Goal: Find specific page/section: Find specific page/section

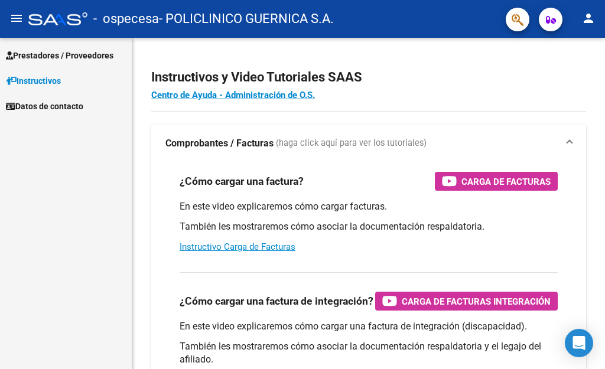
click at [69, 53] on span "Prestadores / Proveedores" at bounding box center [60, 55] width 108 height 13
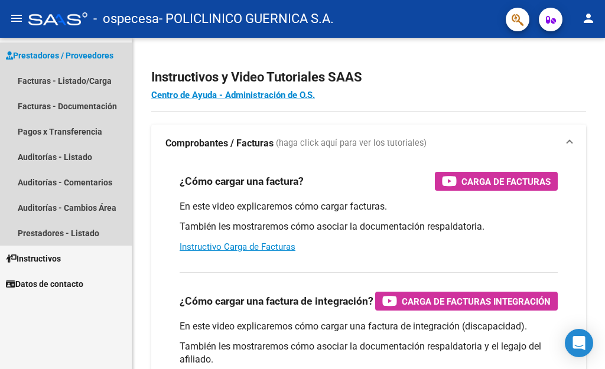
click at [82, 60] on span "Prestadores / Proveedores" at bounding box center [60, 55] width 108 height 13
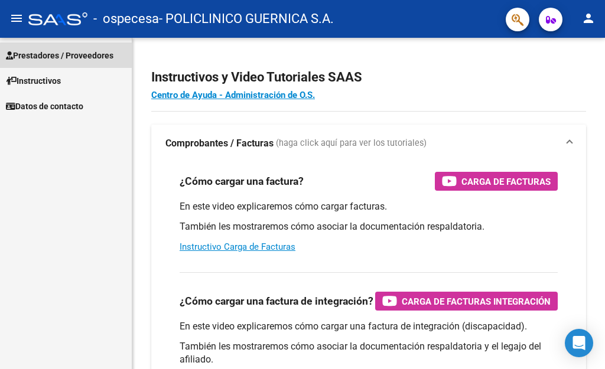
click at [82, 60] on span "Prestadores / Proveedores" at bounding box center [60, 55] width 108 height 13
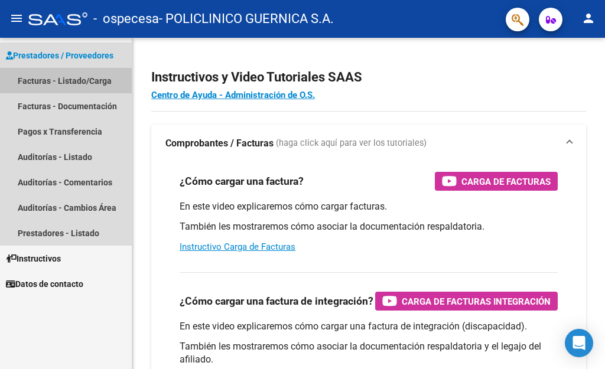
click at [84, 79] on link "Facturas - Listado/Carga" at bounding box center [66, 80] width 132 height 25
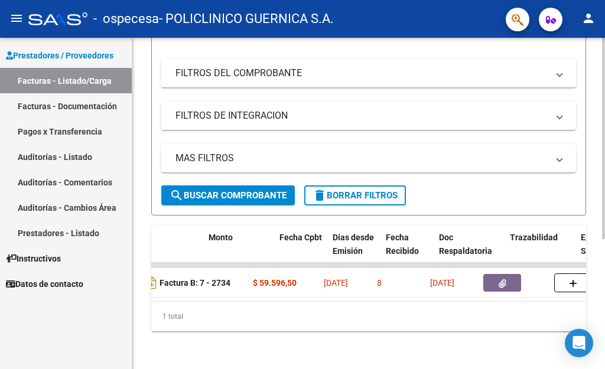
scroll to position [0, 520]
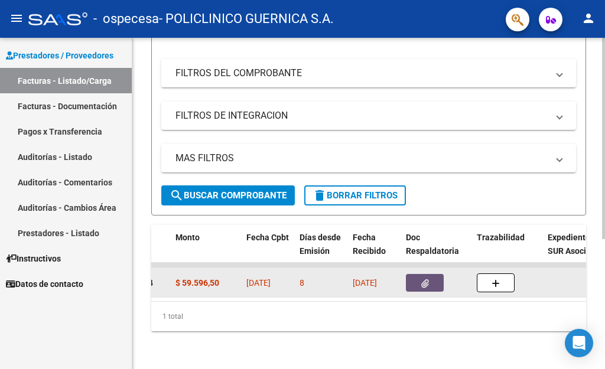
click at [426, 279] on icon "button" at bounding box center [425, 283] width 8 height 9
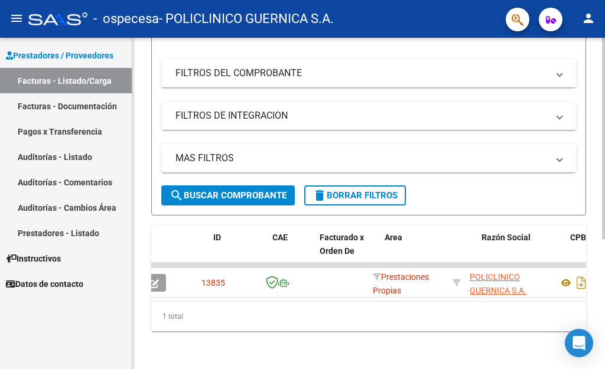
scroll to position [0, 0]
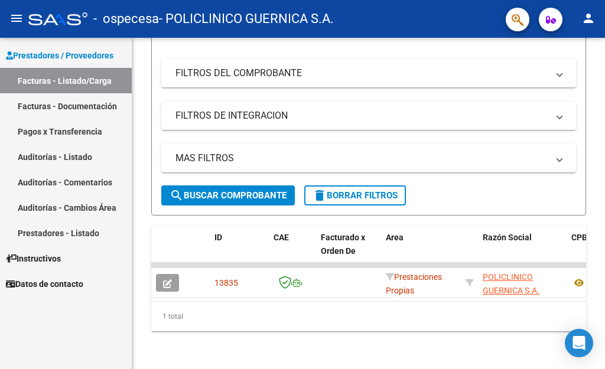
click at [75, 131] on link "Pagos x Transferencia" at bounding box center [66, 131] width 132 height 25
